Goal: Information Seeking & Learning: Learn about a topic

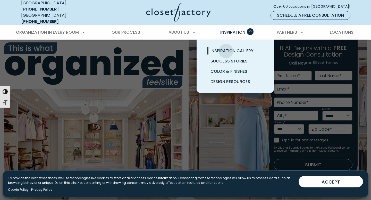
click at [225, 48] on span "Inspiration Gallery" at bounding box center [231, 51] width 43 height 6
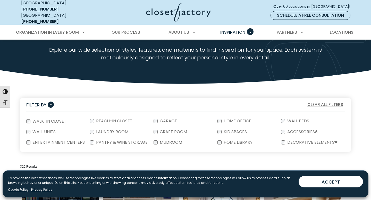
scroll to position [43, 0]
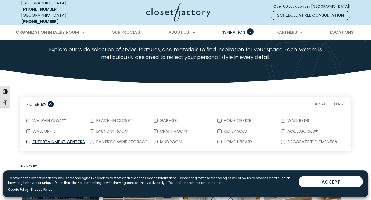
click at [90, 139] on div "Entertainment Centers" at bounding box center [58, 142] width 64 height 11
click at [99, 140] on label "Pantry & Wine Storage" at bounding box center [121, 142] width 55 height 4
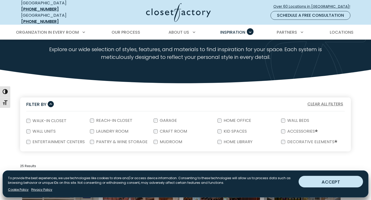
click at [327, 181] on button "ACCEPT" at bounding box center [330, 182] width 64 height 12
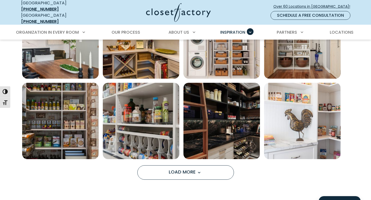
scroll to position [378, 0]
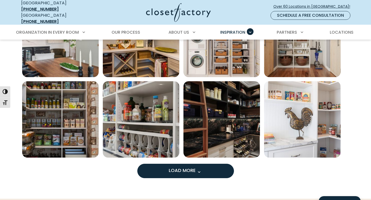
click at [184, 164] on button "Load More" at bounding box center [185, 171] width 97 height 14
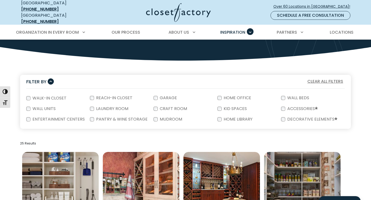
scroll to position [64, 0]
